Goal: Entertainment & Leisure: Browse casually

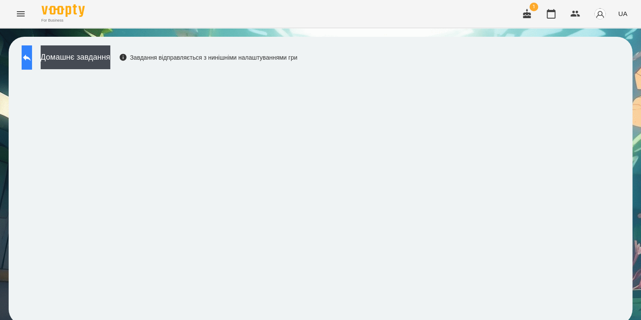
click at [29, 55] on button at bounding box center [27, 57] width 10 height 24
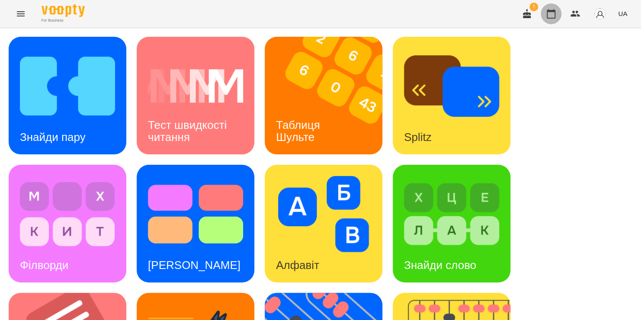
click at [551, 17] on icon "button" at bounding box center [551, 14] width 10 height 10
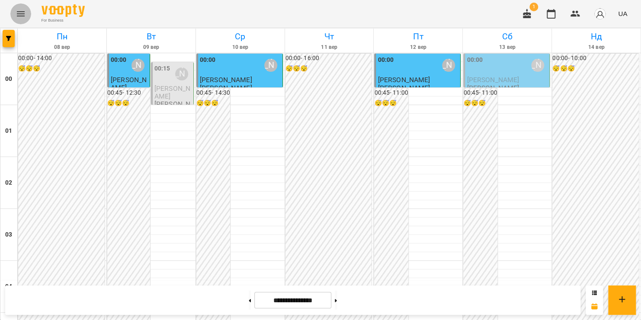
click at [21, 16] on icon "Menu" at bounding box center [21, 13] width 8 height 5
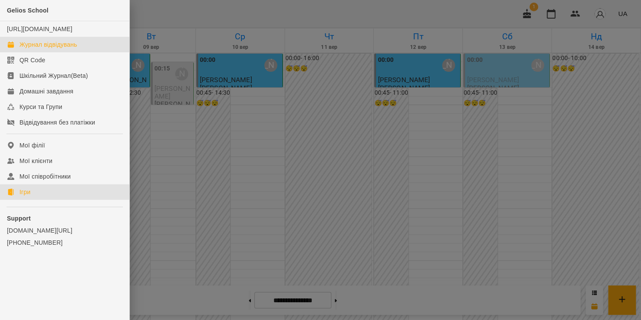
click at [30, 196] on div "Ігри" at bounding box center [24, 192] width 11 height 9
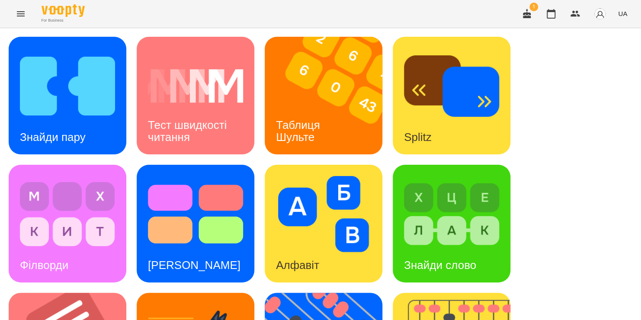
scroll to position [203, 0]
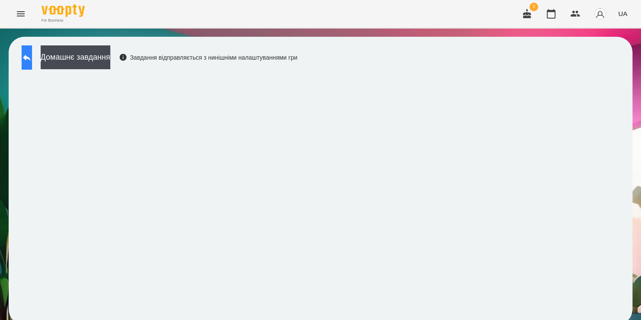
click at [32, 56] on icon at bounding box center [27, 57] width 10 height 10
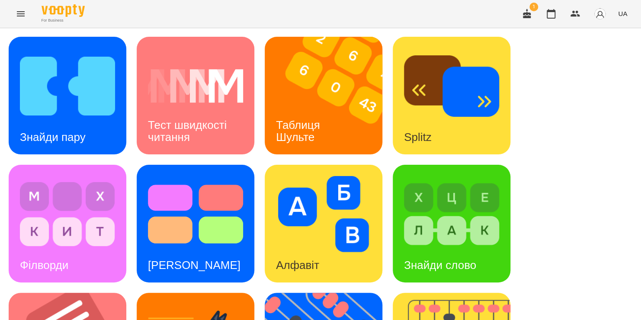
scroll to position [355, 0]
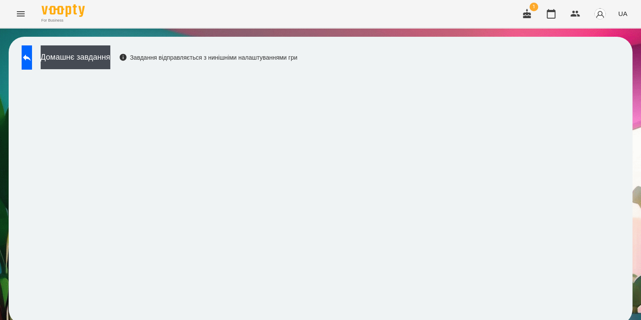
scroll to position [5, 0]
click at [31, 54] on icon at bounding box center [27, 57] width 8 height 6
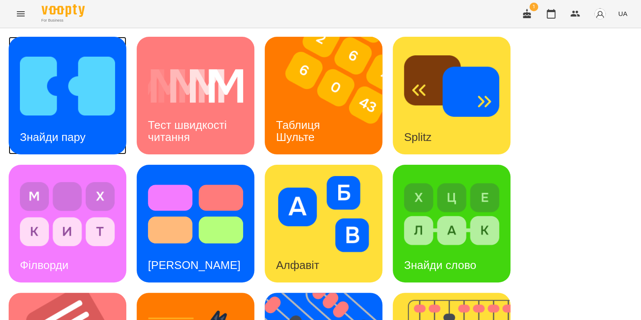
click at [87, 122] on div "Знайди пару" at bounding box center [53, 137] width 88 height 34
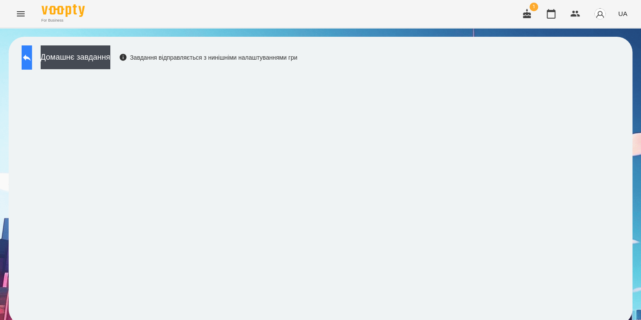
click at [31, 55] on icon at bounding box center [27, 57] width 8 height 6
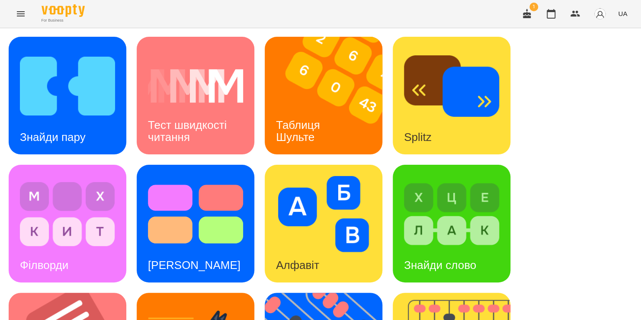
scroll to position [247, 0]
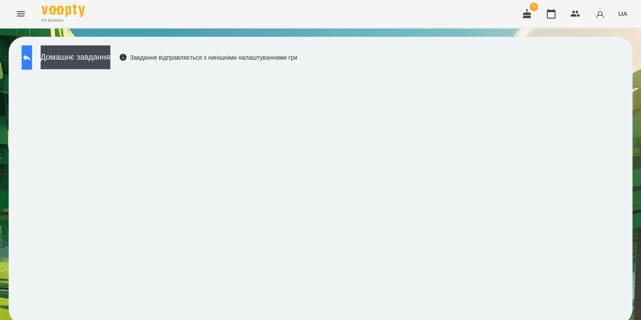
click at [31, 56] on icon at bounding box center [27, 57] width 10 height 10
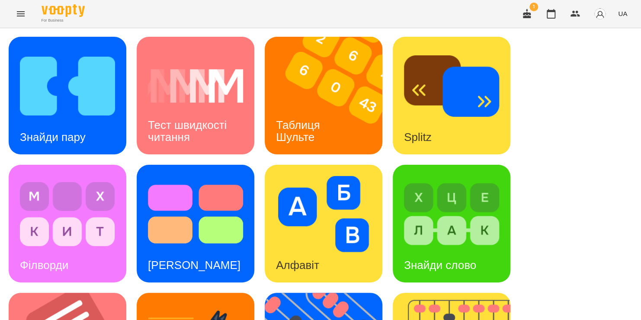
scroll to position [330, 0]
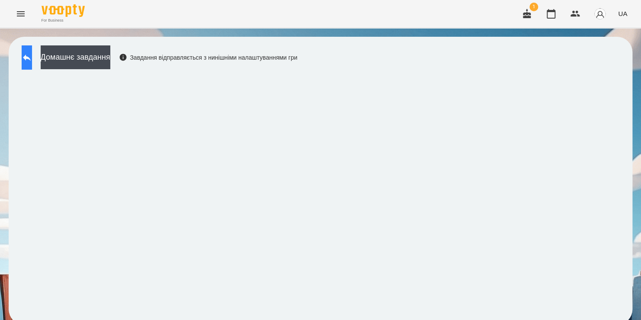
click at [32, 54] on icon at bounding box center [27, 57] width 10 height 10
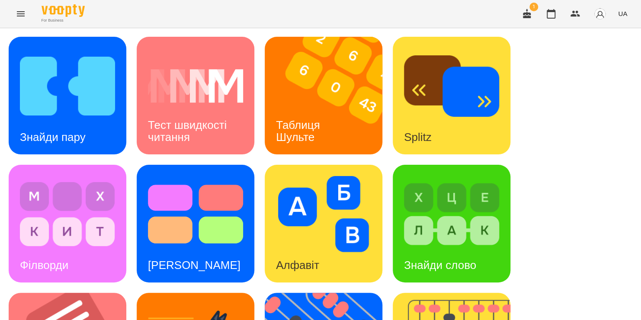
scroll to position [221, 0]
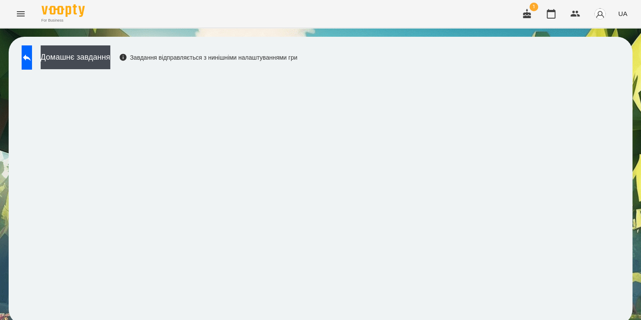
scroll to position [5, 0]
click at [32, 45] on button at bounding box center [27, 57] width 10 height 24
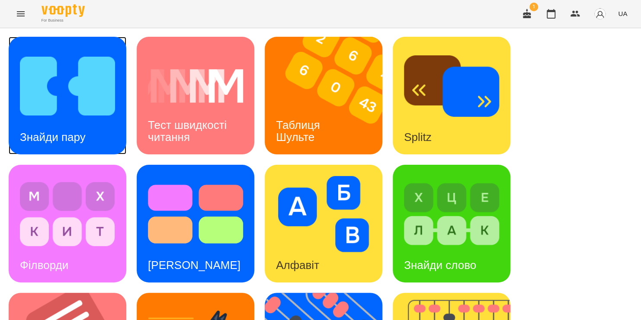
click at [80, 78] on img at bounding box center [67, 86] width 95 height 76
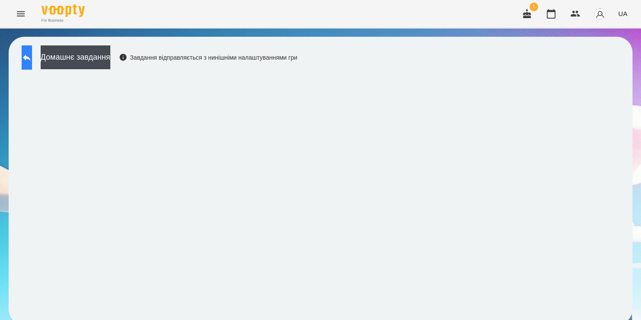
click at [31, 57] on icon at bounding box center [27, 57] width 8 height 6
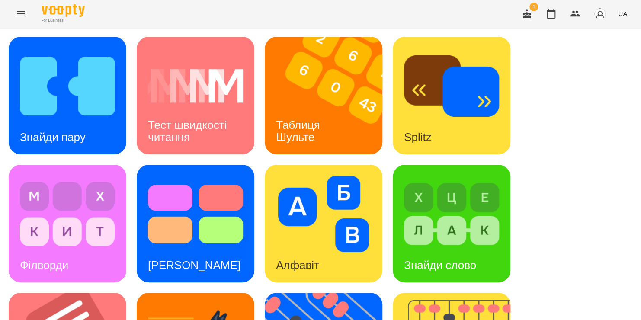
scroll to position [106, 0]
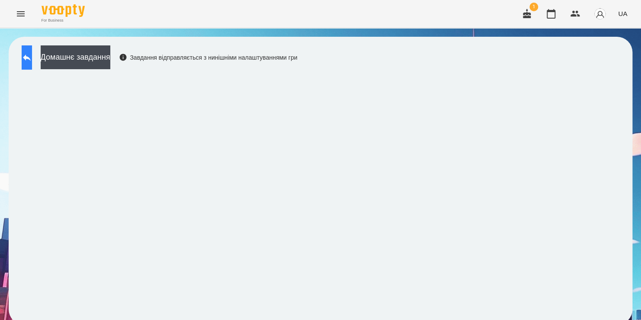
click at [32, 55] on icon at bounding box center [27, 57] width 10 height 10
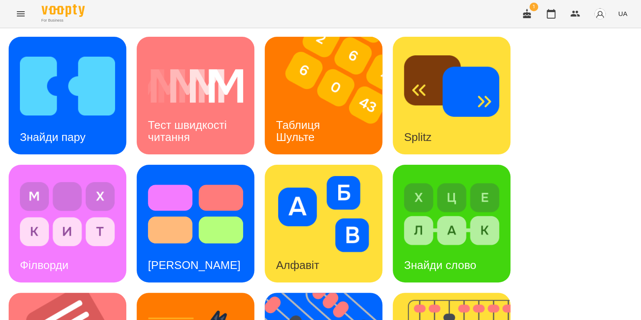
scroll to position [259, 0]
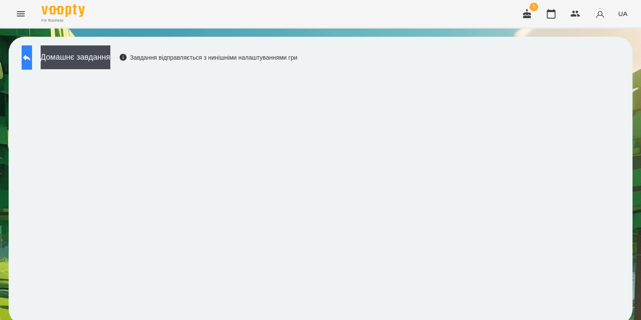
click at [32, 63] on button at bounding box center [27, 57] width 10 height 24
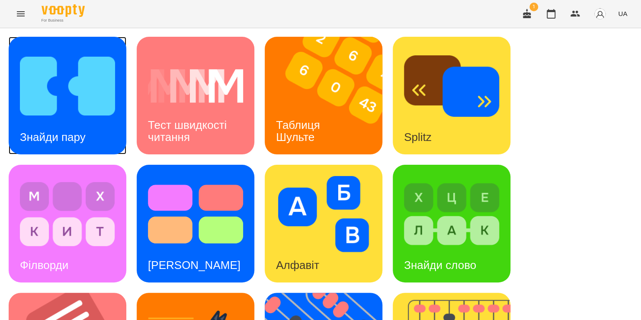
click at [69, 127] on div "Знайди пару" at bounding box center [53, 137] width 88 height 34
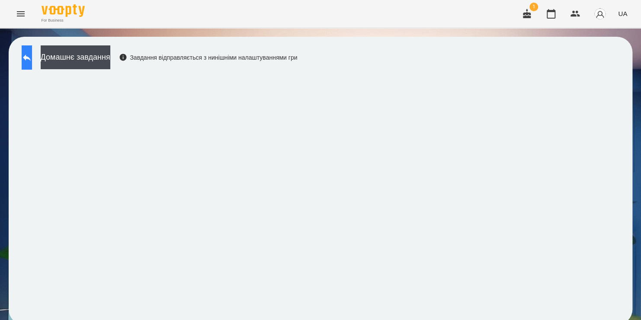
click at [26, 63] on button at bounding box center [27, 57] width 10 height 24
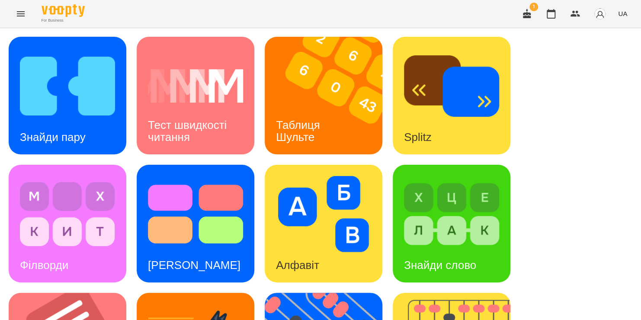
scroll to position [239, 0]
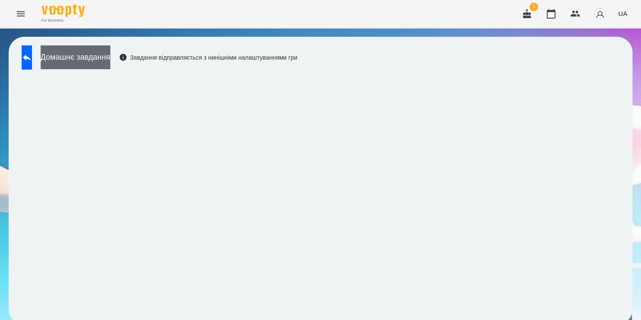
click at [110, 58] on button "Домашнє завдання" at bounding box center [76, 57] width 70 height 24
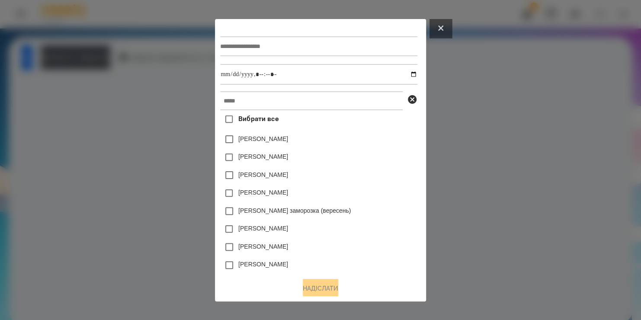
click at [443, 27] on button at bounding box center [440, 28] width 22 height 19
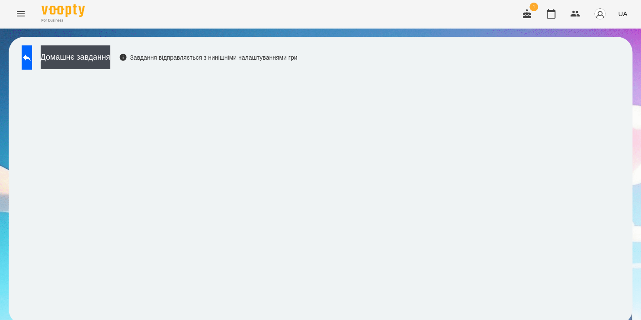
scroll to position [5, 0]
click at [32, 54] on icon at bounding box center [27, 57] width 10 height 10
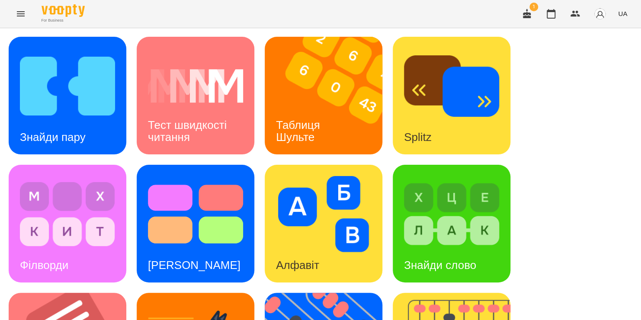
scroll to position [288, 0]
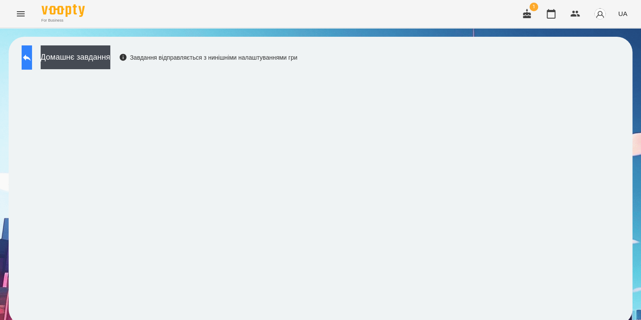
click at [32, 53] on icon at bounding box center [27, 57] width 10 height 10
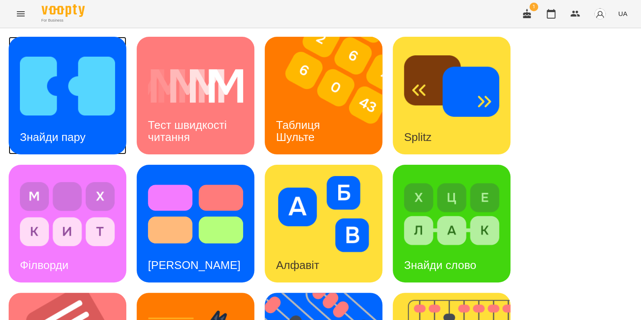
click at [112, 135] on div "Знайди пару" at bounding box center [68, 96] width 118 height 118
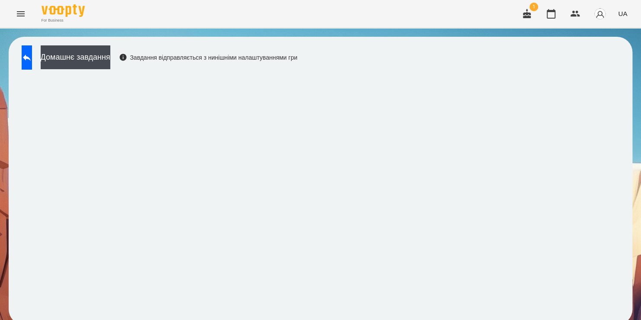
scroll to position [5, 0]
click at [30, 54] on button at bounding box center [27, 57] width 10 height 24
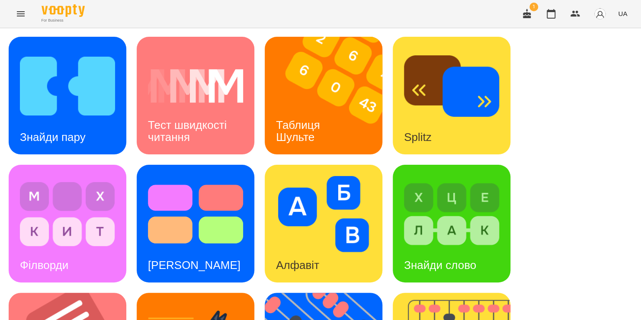
scroll to position [295, 0]
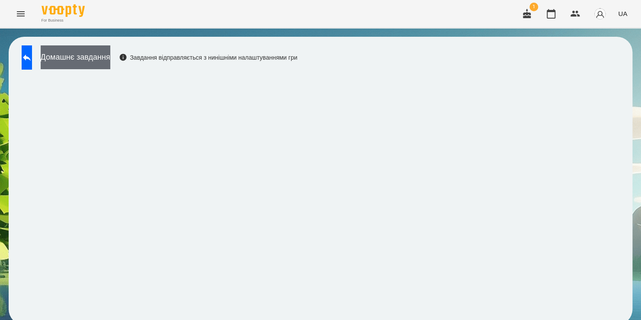
click at [110, 61] on button "Домашнє завдання" at bounding box center [76, 57] width 70 height 24
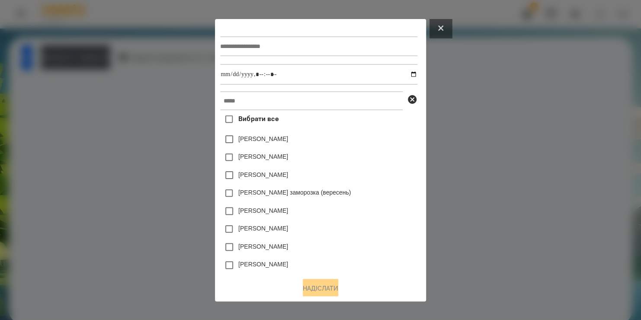
click at [443, 28] on icon at bounding box center [440, 27] width 5 height 5
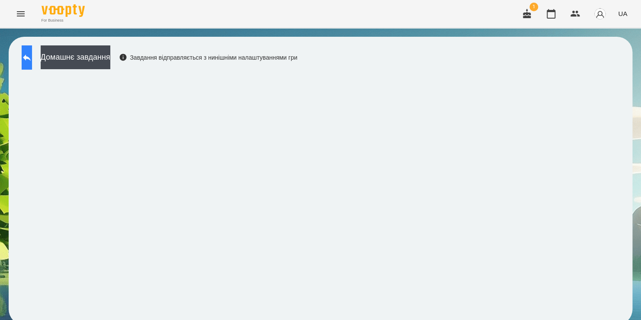
click at [22, 59] on button at bounding box center [27, 57] width 10 height 24
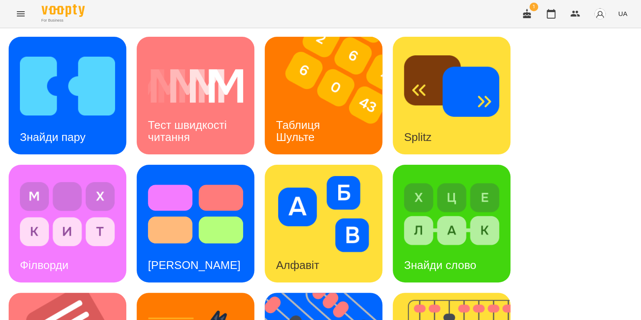
scroll to position [282, 0]
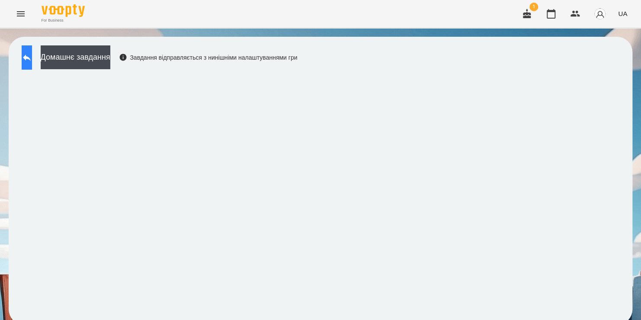
click at [31, 62] on icon at bounding box center [27, 57] width 10 height 10
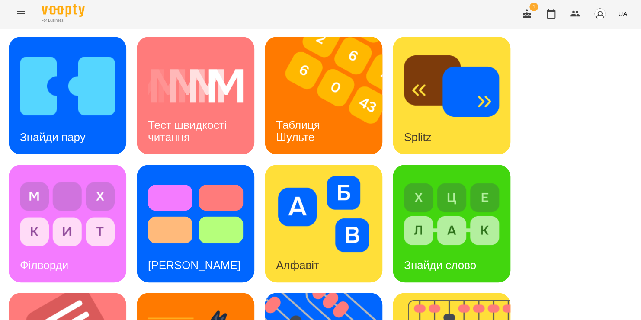
scroll to position [246, 0]
